Goal: Task Accomplishment & Management: Use online tool/utility

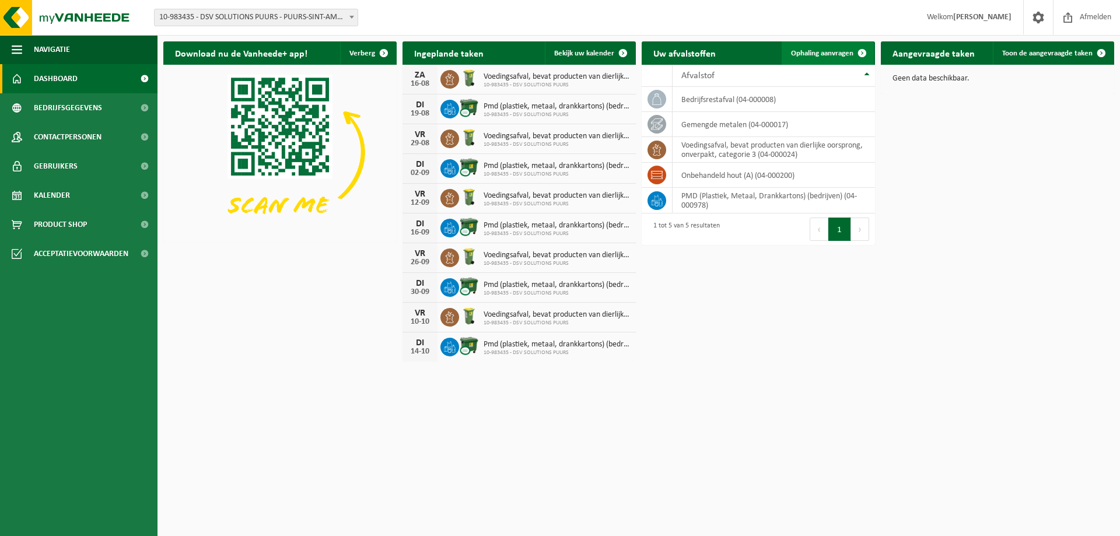
click at [841, 50] on span "Ophaling aanvragen" at bounding box center [822, 54] width 62 height 8
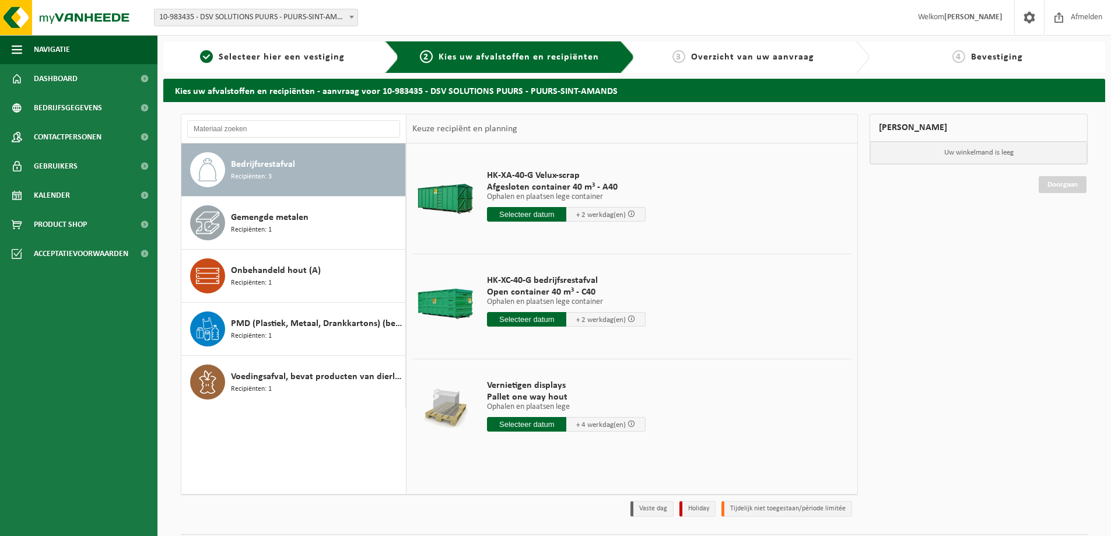
click at [526, 218] on input "text" at bounding box center [526, 214] width 79 height 15
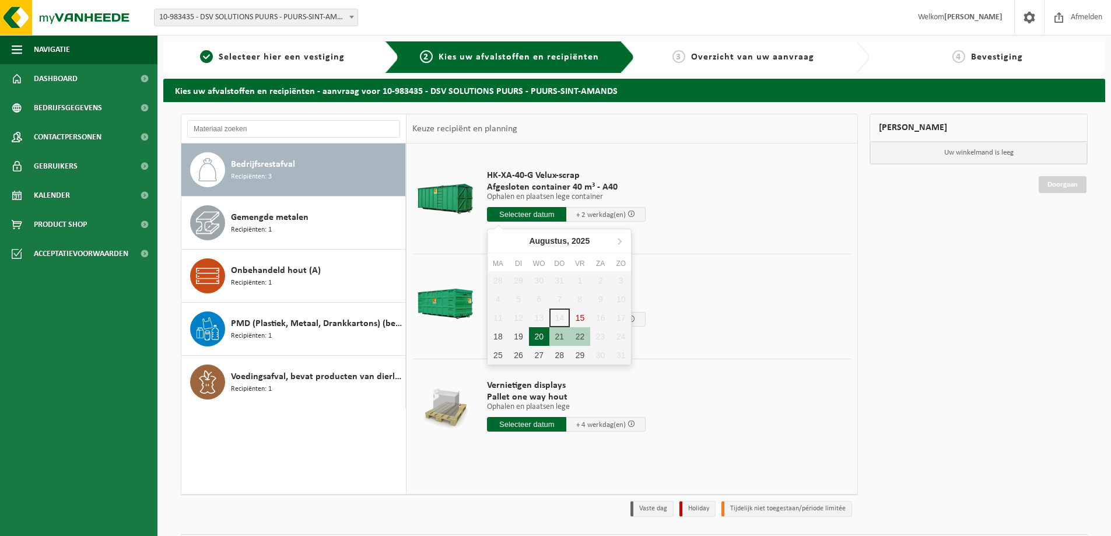
click at [531, 338] on div "20" at bounding box center [539, 336] width 20 height 19
type input "Van 2025-08-20"
type input "2025-08-20"
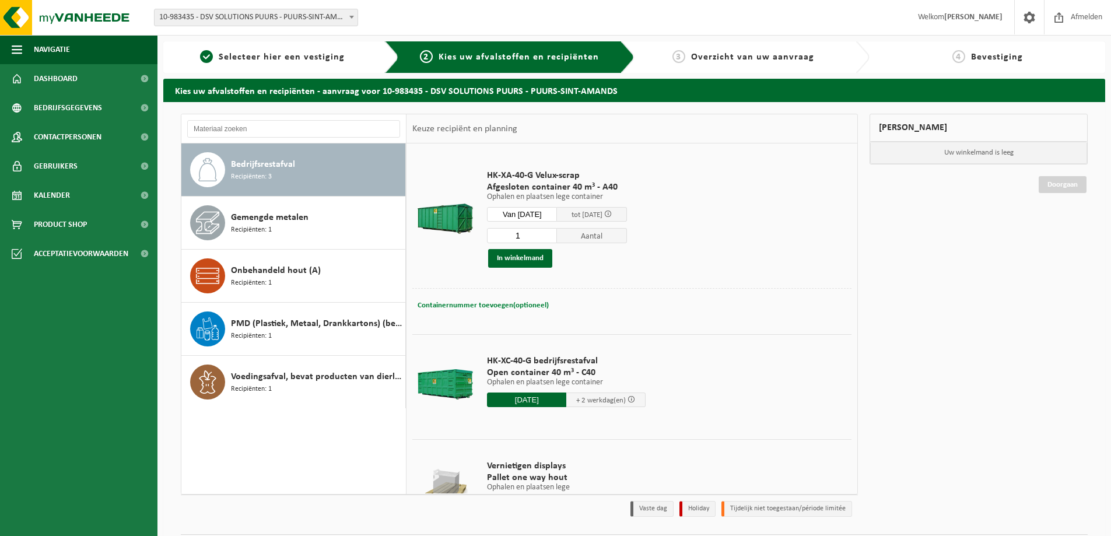
click at [495, 308] on span "Containernummer toevoegen(optioneel)" at bounding box center [483, 305] width 131 height 8
type input "A40-072"
click at [540, 264] on button "In winkelmand" at bounding box center [520, 258] width 64 height 19
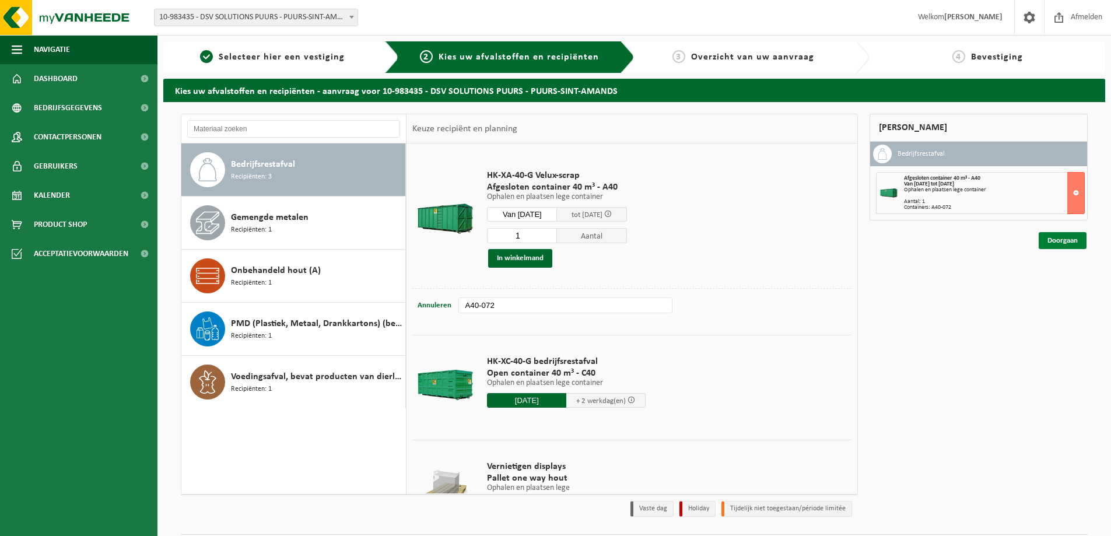
click at [1068, 242] on link "Doorgaan" at bounding box center [1063, 240] width 48 height 17
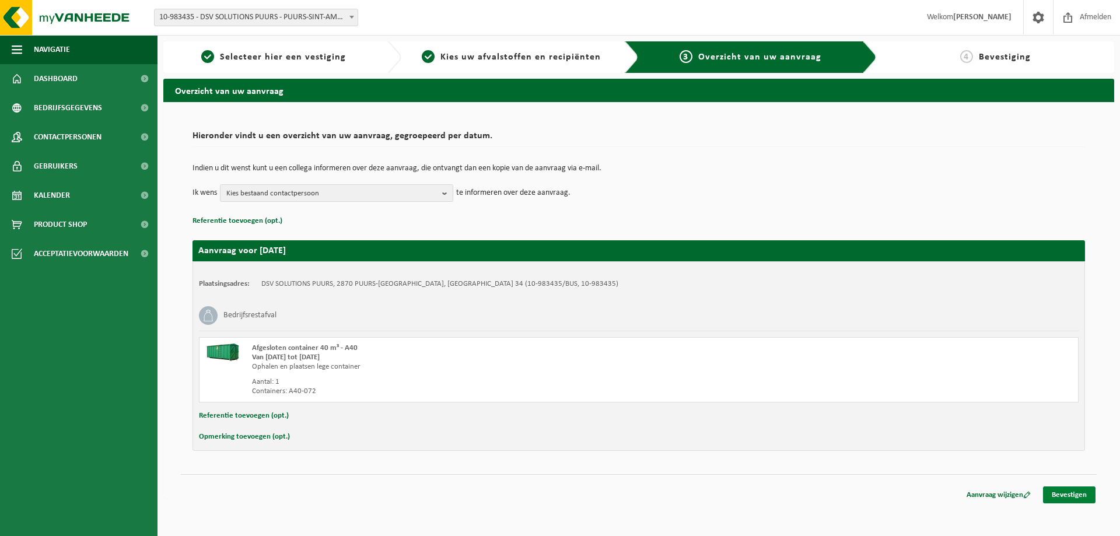
click at [1066, 495] on link "Bevestigen" at bounding box center [1069, 494] width 52 height 17
click at [1065, 494] on link "Bevestigen" at bounding box center [1069, 494] width 52 height 17
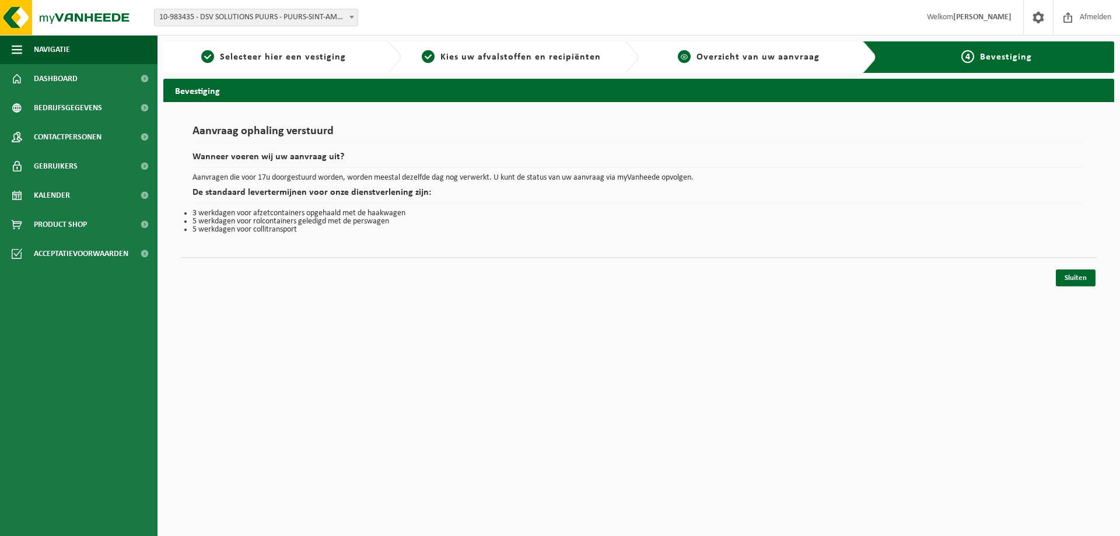
click at [727, 59] on span "Overzicht van uw aanvraag" at bounding box center [757, 56] width 123 height 9
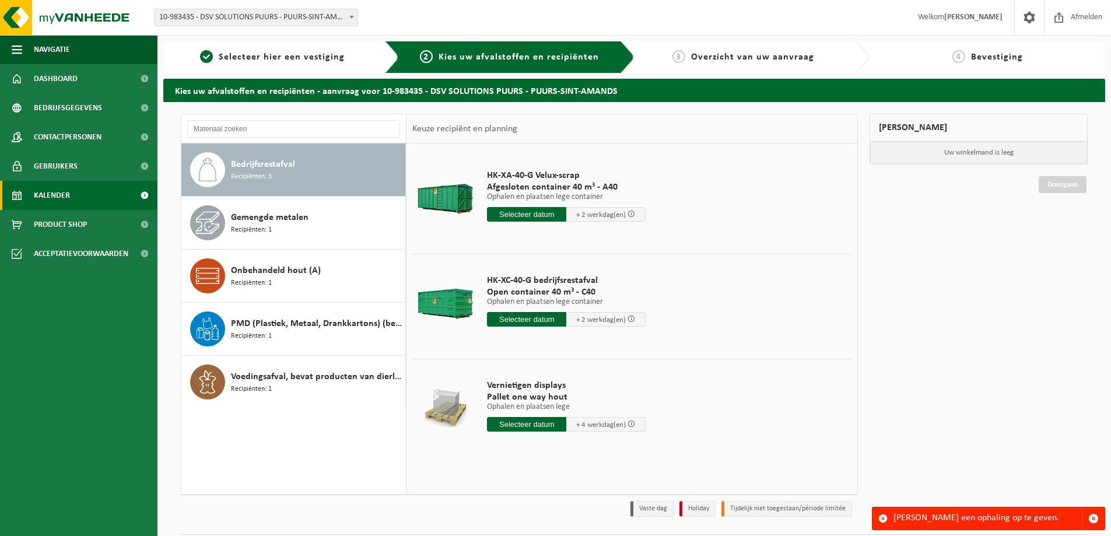
click at [22, 201] on link "Kalender" at bounding box center [78, 195] width 157 height 29
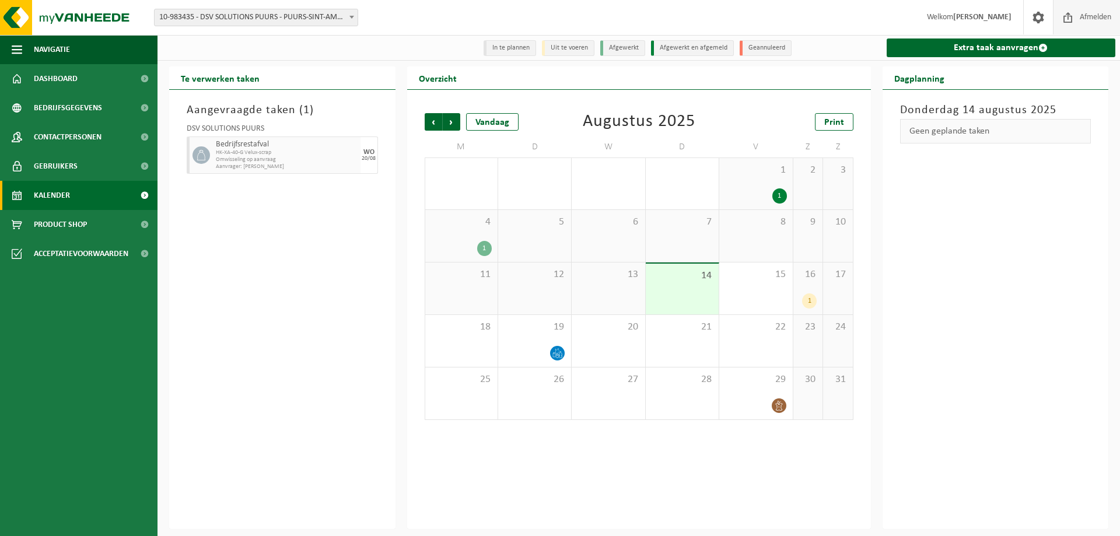
click at [1089, 16] on span "Afmelden" at bounding box center [1094, 17] width 37 height 34
